Goal: Task Accomplishment & Management: Complete application form

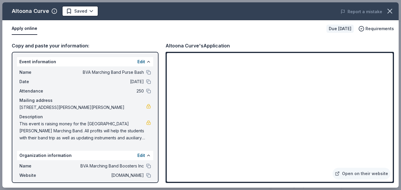
scroll to position [43, 0]
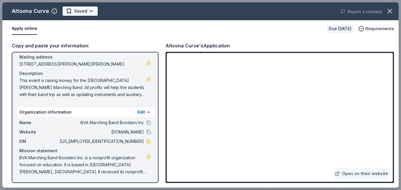
click at [87, 13] on body "BVA Marching Band Purse Bash Earn Rewards Due in 163 days Share Altoona Curve N…" at bounding box center [200, 19] width 401 height 190
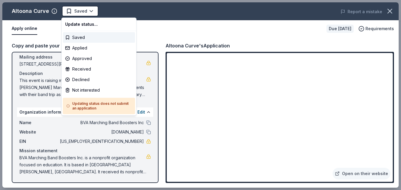
scroll to position [0, 0]
click at [80, 49] on div "Applied" at bounding box center [99, 48] width 72 height 11
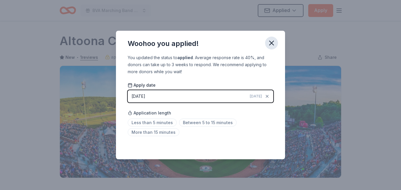
click at [271, 44] on icon "button" at bounding box center [271, 43] width 4 height 4
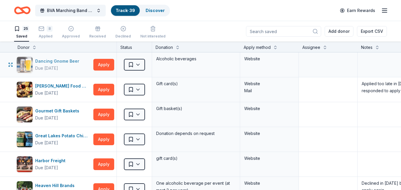
click at [62, 63] on div "Dancing Gnome Beer" at bounding box center [58, 61] width 46 height 7
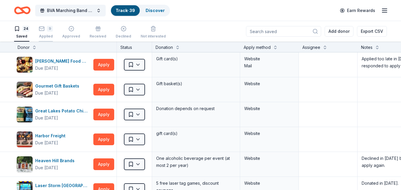
click at [44, 35] on div "Applied" at bounding box center [46, 36] width 14 height 5
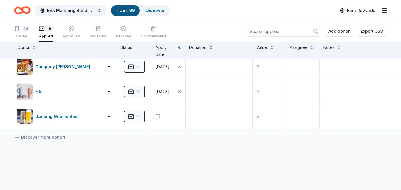
scroll to position [156, 0]
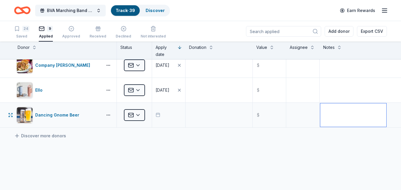
click at [338, 113] on textarea at bounding box center [353, 115] width 66 height 23
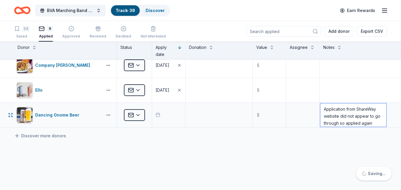
scroll to position [6, 0]
type textarea "Application from ShareWay website did not appear to go through so applied again…"
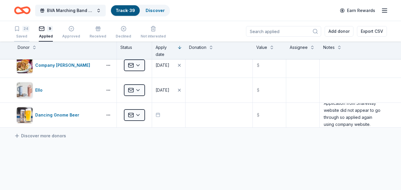
click at [23, 34] on div "Saved" at bounding box center [21, 36] width 15 height 5
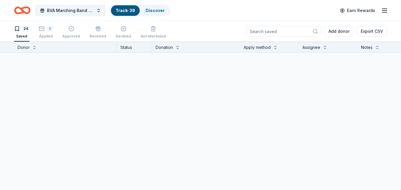
scroll to position [526, 0]
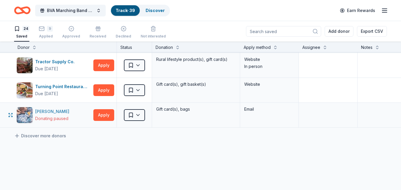
click at [53, 116] on div "Donating paused" at bounding box center [51, 118] width 33 height 7
click at [139, 118] on html "BVA Marching Band Purse Bash Track · 39 Discover Earn Rewards 24 Saved 9 Applie…" at bounding box center [200, 95] width 401 height 190
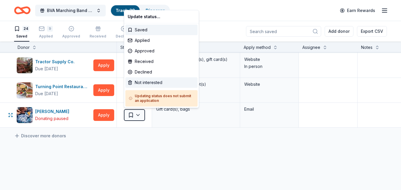
click at [151, 84] on div "Not interested" at bounding box center [161, 82] width 72 height 11
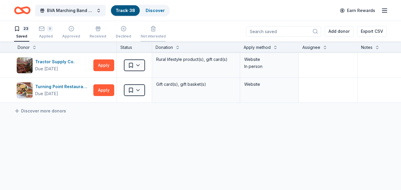
click at [148, 30] on div "Not interested" at bounding box center [153, 29] width 25 height 13
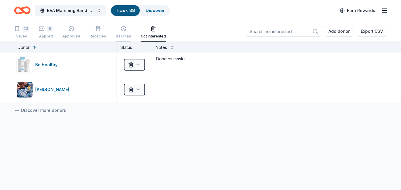
click at [119, 36] on div "Declined" at bounding box center [124, 36] width 16 height 5
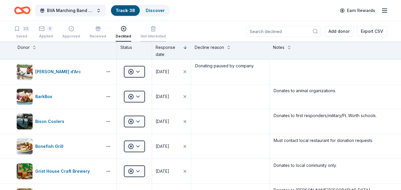
click at [148, 36] on div "Not interested" at bounding box center [153, 33] width 25 height 5
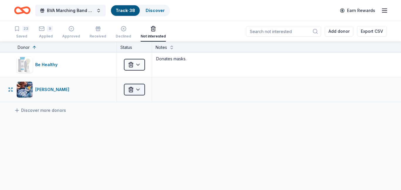
click at [138, 88] on html "BVA Marching Band Purse Bash Track · 38 Discover Earn Rewards 23 Saved 9 Applie…" at bounding box center [200, 95] width 401 height 190
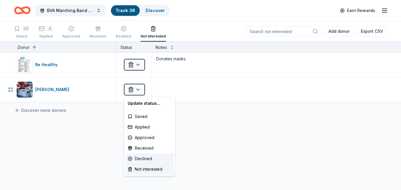
click at [134, 159] on div "Declined" at bounding box center [149, 159] width 49 height 11
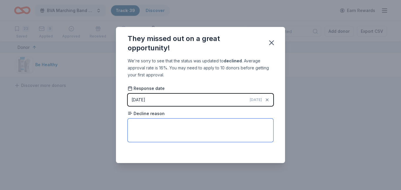
click at [154, 133] on textarea at bounding box center [201, 130] width 146 height 23
type textarea "Donating on pause per company."
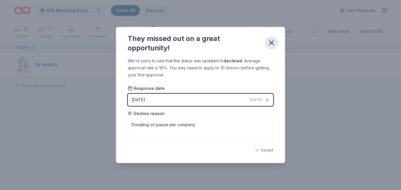
click at [269, 44] on icon "button" at bounding box center [271, 43] width 8 height 8
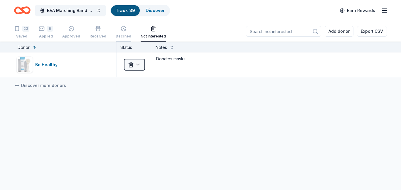
click at [121, 28] on icon "button" at bounding box center [124, 26] width 6 height 6
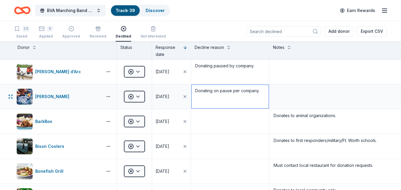
click at [227, 91] on textarea "Donating on pause per company." at bounding box center [230, 96] width 77 height 23
click at [219, 90] on textarea "Donating on pause per company." at bounding box center [230, 96] width 77 height 23
type textarea "Donating paused by company."
click at [225, 34] on div "23 Saved 9 Applied Approved Received Declined Not interested Add donor Export C…" at bounding box center [200, 31] width 373 height 21
click at [26, 33] on div "23 Saved" at bounding box center [21, 32] width 15 height 13
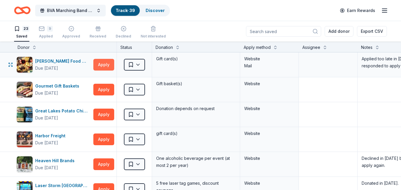
click at [102, 66] on button "Apply" at bounding box center [103, 65] width 21 height 12
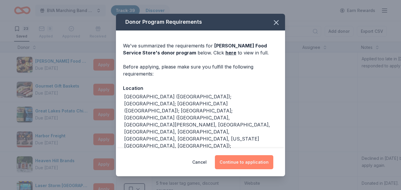
click at [229, 158] on button "Continue to application" at bounding box center [244, 163] width 58 height 14
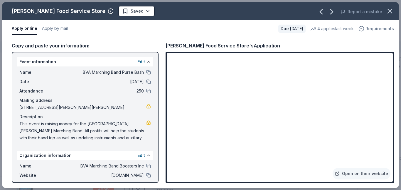
click at [368, 29] on span "Requirements" at bounding box center [379, 28] width 28 height 7
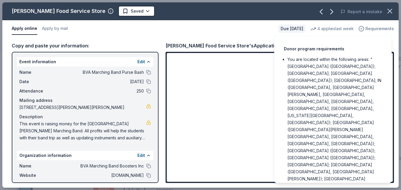
click at [374, 30] on span "Requirements" at bounding box center [379, 28] width 28 height 7
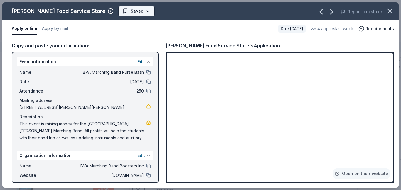
click at [116, 11] on html "BVA Marching Band Purse Bash Track · 39 Discover Earn Rewards 23 Saved 9 Applie…" at bounding box center [200, 95] width 401 height 190
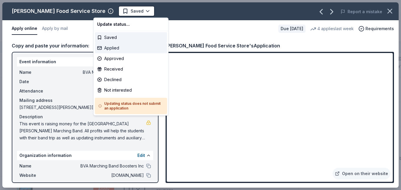
click at [116, 49] on div "Applied" at bounding box center [131, 48] width 72 height 11
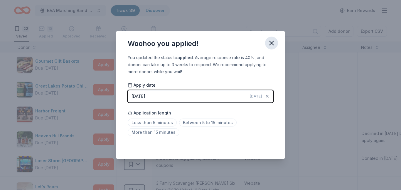
click at [268, 44] on icon "button" at bounding box center [271, 43] width 8 height 8
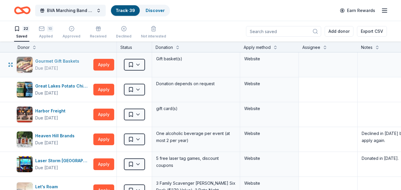
click at [64, 64] on div "Gourmet Gift Baskets" at bounding box center [58, 61] width 46 height 7
click at [99, 88] on button "Apply" at bounding box center [103, 90] width 21 height 12
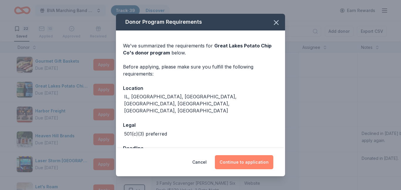
click at [237, 163] on button "Continue to application" at bounding box center [244, 163] width 58 height 14
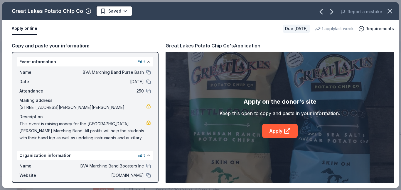
click at [237, 163] on div "Apply on the donor's site Keep this open to copy and paste in your information.…" at bounding box center [279, 117] width 228 height 131
click at [273, 131] on link "Apply" at bounding box center [280, 131] width 36 height 14
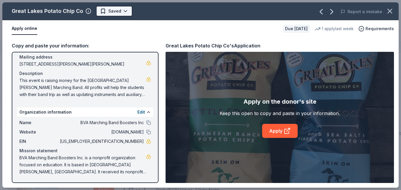
click at [122, 12] on html "BVA Marching Band Purse Bash Track · 39 Discover Earn Rewards 22 Saved 10 Appli…" at bounding box center [200, 95] width 401 height 190
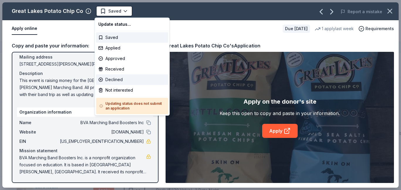
click at [111, 79] on div "Declined" at bounding box center [132, 80] width 72 height 11
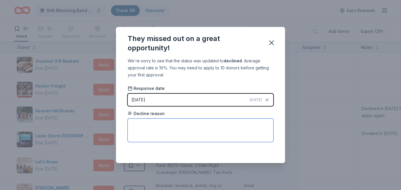
click at [146, 129] on textarea at bounding box center [201, 130] width 146 height 23
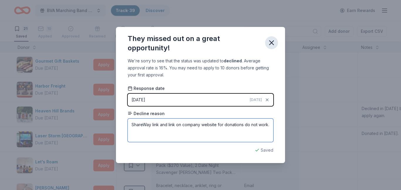
type textarea "ShareWay link and link on company website for donations do not work."
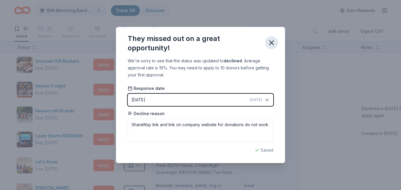
click at [271, 42] on icon "button" at bounding box center [271, 43] width 4 height 4
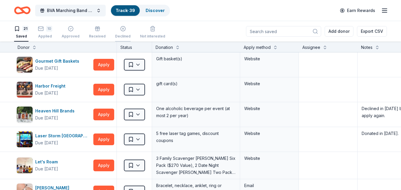
click at [118, 33] on div "Declined" at bounding box center [123, 29] width 16 height 13
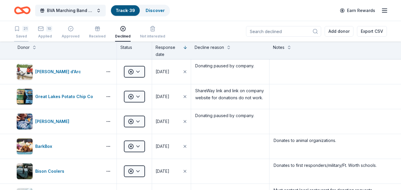
click at [23, 34] on div "Saved" at bounding box center [21, 36] width 14 height 5
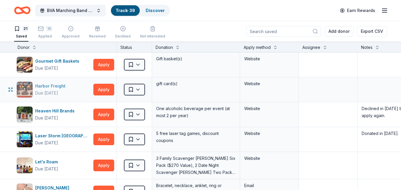
click at [53, 87] on div "Harbor Freight" at bounding box center [51, 86] width 33 height 7
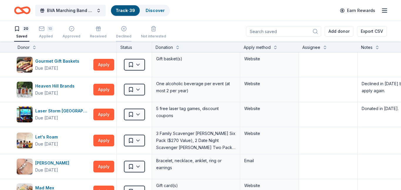
click at [119, 36] on div "Declined" at bounding box center [124, 33] width 16 height 5
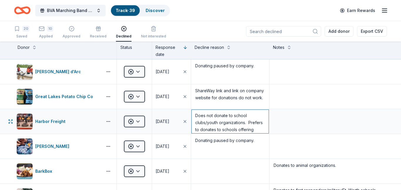
click at [255, 131] on textarea "Does not donate to school clubs/youth organizations. Prefers to donates to scho…" at bounding box center [230, 121] width 77 height 23
click at [53, 122] on div "Harbor Freight" at bounding box center [51, 121] width 33 height 7
click at [257, 129] on textarea "Does not donate to school clubs/youth organizations. Prefers to donates to scho…" at bounding box center [230, 121] width 77 height 23
click at [241, 128] on textarea "Does not donate to school clubs/youth organizations. Prefers to donates to scho…" at bounding box center [230, 121] width 77 height 23
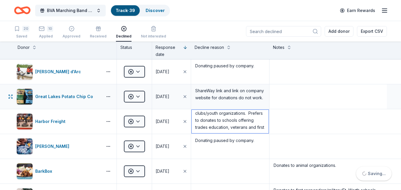
scroll to position [13, 0]
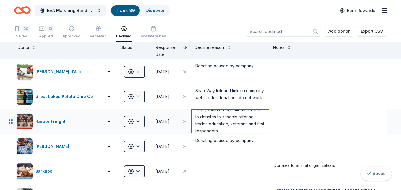
type textarea "Does not donate to school clubs/youth organizations. Prefers to donates to scho…"
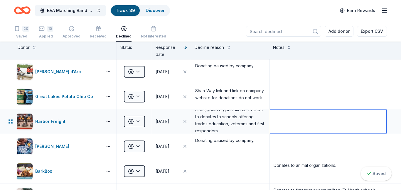
click at [323, 114] on textarea at bounding box center [328, 121] width 116 height 23
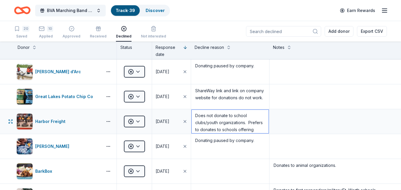
scroll to position [16, 0]
drag, startPoint x: 196, startPoint y: 116, endPoint x: 211, endPoint y: 133, distance: 22.7
click at [211, 133] on textarea "Does not donate to school clubs/youth organizations. Prefers to donates to scho…" at bounding box center [230, 121] width 77 height 23
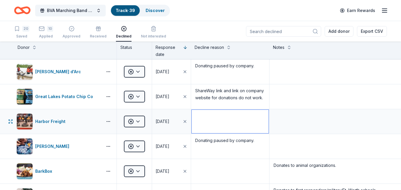
scroll to position [0, 0]
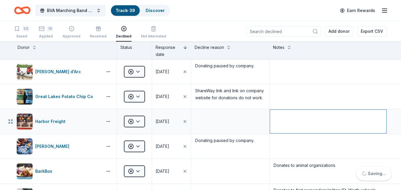
click at [277, 117] on textarea at bounding box center [328, 121] width 116 height 23
paste textarea "Does not donate to school clubs/youth organizations. Prefers to donates to scho…"
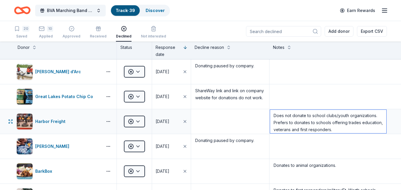
type textarea "Does not donate to school clubs/youth organizations. Prefers to donates to scho…"
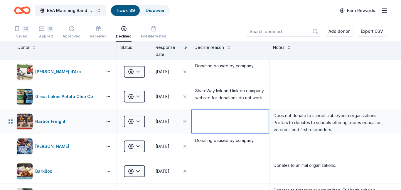
click at [246, 122] on textarea at bounding box center [230, 121] width 77 height 23
click at [22, 33] on div "20 Saved" at bounding box center [21, 32] width 15 height 13
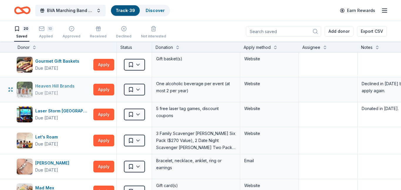
click at [56, 85] on div "Heaven Hill Brands" at bounding box center [56, 86] width 42 height 7
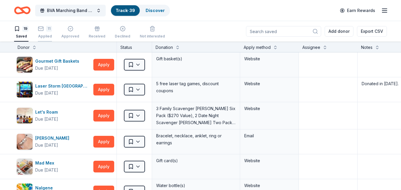
click at [43, 34] on div "Applied" at bounding box center [45, 36] width 14 height 5
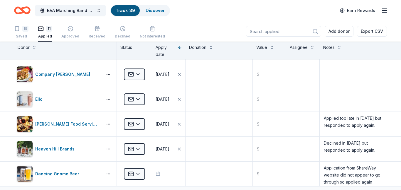
scroll to position [147, 0]
click at [165, 151] on div "07/31/2025" at bounding box center [163, 149] width 14 height 7
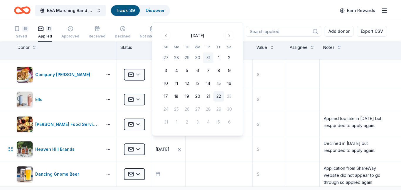
click at [217, 97] on button "22" at bounding box center [218, 96] width 11 height 11
click at [207, 154] on textarea at bounding box center [219, 149] width 66 height 23
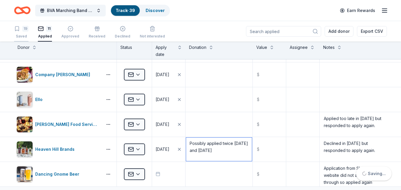
type textarea "Possibly applied twice 7/31/2025 and 8/22/2025"
click at [25, 29] on div "19" at bounding box center [25, 29] width 6 height 6
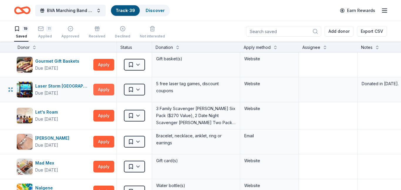
click at [104, 89] on button "Apply" at bounding box center [103, 90] width 21 height 12
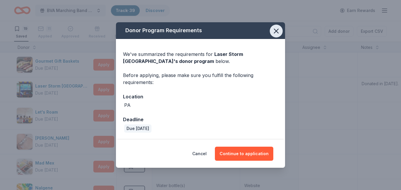
click at [277, 32] on icon "button" at bounding box center [276, 31] width 4 height 4
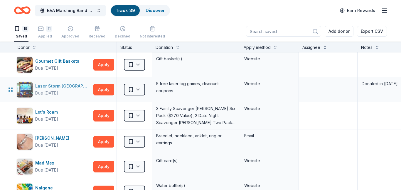
click at [56, 87] on div "Laser Storm [GEOGRAPHIC_DATA]" at bounding box center [63, 86] width 56 height 7
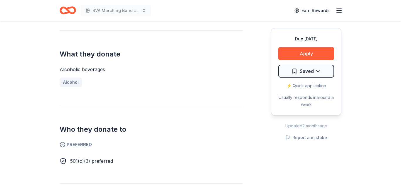
scroll to position [219, 0]
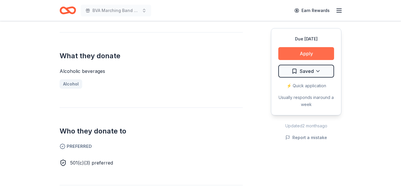
click at [294, 53] on button "Apply" at bounding box center [306, 53] width 56 height 13
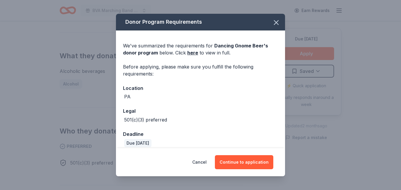
scroll to position [6, 0]
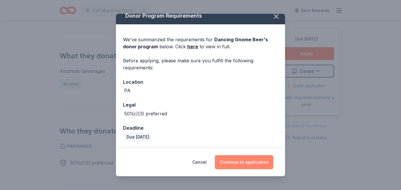
click at [241, 158] on button "Continue to application" at bounding box center [244, 163] width 58 height 14
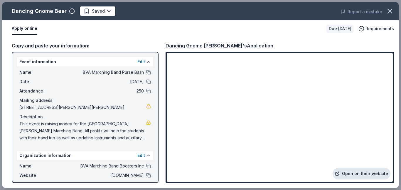
click at [353, 172] on link "Open on their website" at bounding box center [361, 174] width 58 height 12
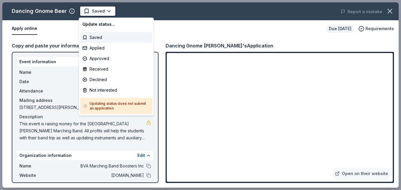
scroll to position [0, 0]
click at [99, 47] on div "Applied" at bounding box center [116, 48] width 72 height 11
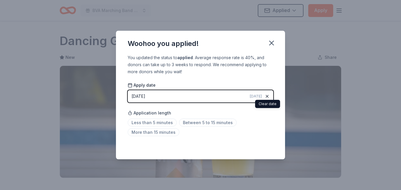
click at [266, 97] on icon "button" at bounding box center [267, 96] width 5 height 5
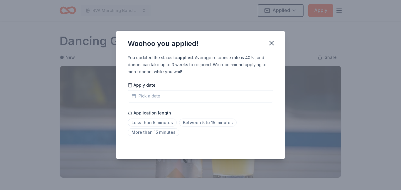
click at [193, 97] on button "Pick a date" at bounding box center [201, 96] width 146 height 12
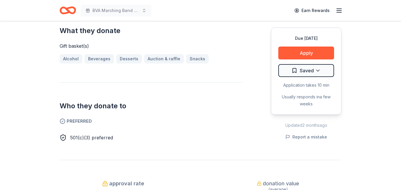
scroll to position [243, 0]
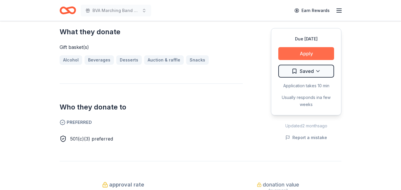
click at [292, 52] on button "Apply" at bounding box center [306, 53] width 56 height 13
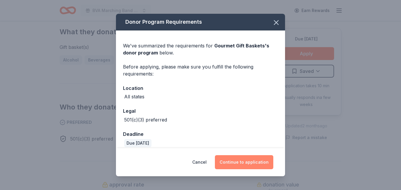
click at [245, 163] on button "Continue to application" at bounding box center [244, 163] width 58 height 14
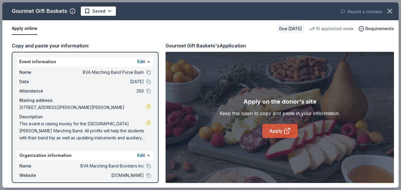
click at [281, 132] on link "Apply" at bounding box center [280, 131] width 36 height 14
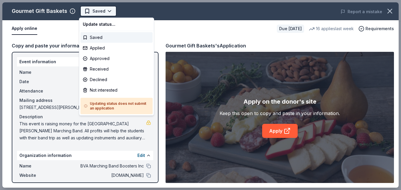
scroll to position [0, 0]
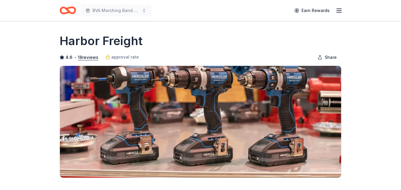
scroll to position [386, 0]
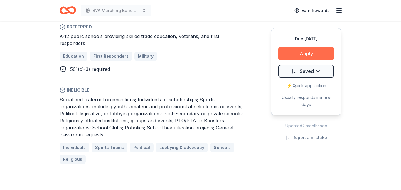
click at [297, 54] on button "Apply" at bounding box center [306, 53] width 56 height 13
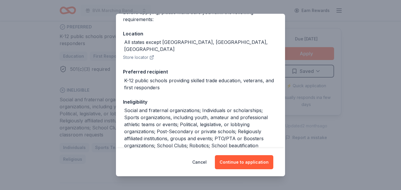
scroll to position [84, 0]
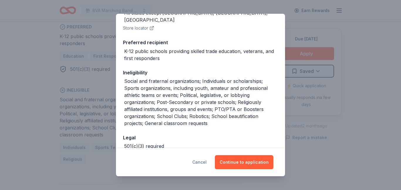
click at [200, 163] on button "Cancel" at bounding box center [199, 163] width 14 height 14
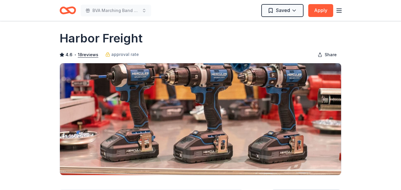
scroll to position [0, 0]
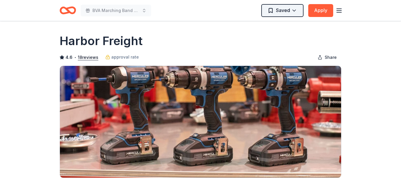
click at [294, 11] on html "BVA Marching Band Purse Bash Saved Apply Due in 147 days Share Harbor Freight 4…" at bounding box center [200, 95] width 401 height 190
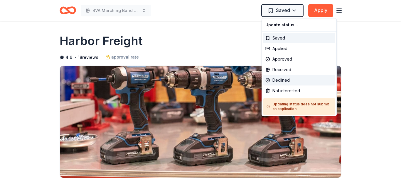
click at [274, 82] on div "Declined" at bounding box center [299, 80] width 72 height 11
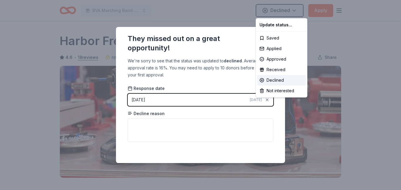
click at [185, 125] on html "BVA Marching Band Purse Bash Declined Apply Due in 147 days Share Harbor Freigh…" at bounding box center [200, 95] width 401 height 190
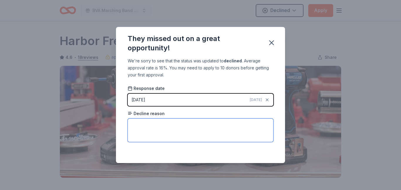
click at [185, 125] on textarea at bounding box center [201, 130] width 146 height 23
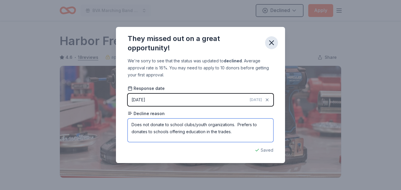
type textarea "Does not donate to school clubs/youth organizations. Prefers to donates to scho…"
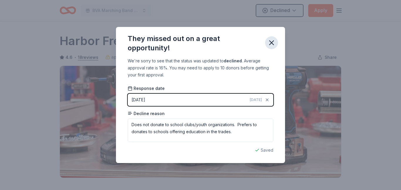
click at [271, 43] on icon "button" at bounding box center [271, 43] width 4 height 4
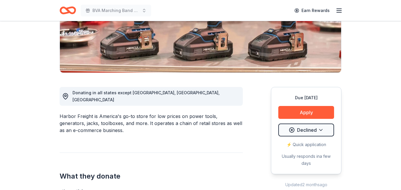
scroll to position [105, 0]
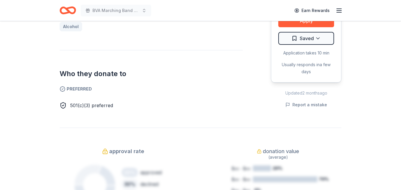
scroll to position [243, 0]
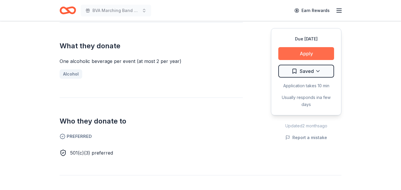
click at [289, 52] on button "Apply" at bounding box center [306, 53] width 56 height 13
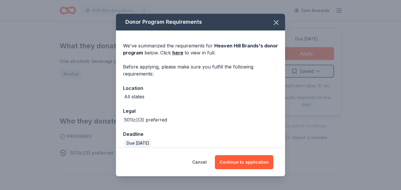
scroll to position [6, 0]
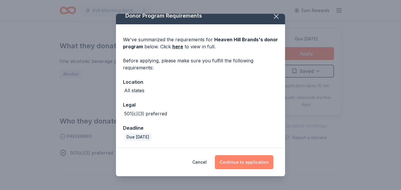
click at [241, 167] on button "Continue to application" at bounding box center [244, 163] width 58 height 14
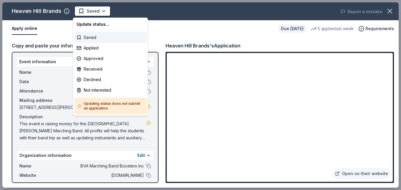
scroll to position [0, 0]
click at [90, 48] on div "Applied" at bounding box center [110, 48] width 72 height 11
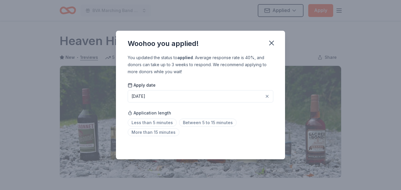
click at [142, 98] on div "[DATE]" at bounding box center [138, 96] width 14 height 7
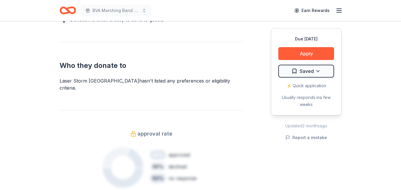
scroll to position [331, 0]
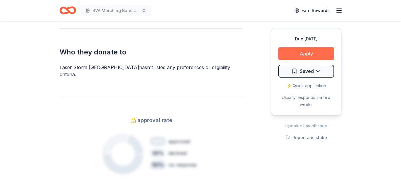
click at [300, 51] on button "Apply" at bounding box center [306, 53] width 56 height 13
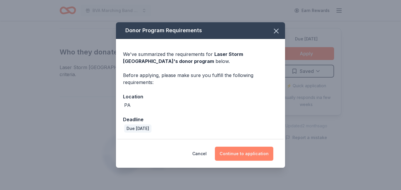
click at [238, 157] on button "Continue to application" at bounding box center [244, 154] width 58 height 14
